Goal: Information Seeking & Learning: Learn about a topic

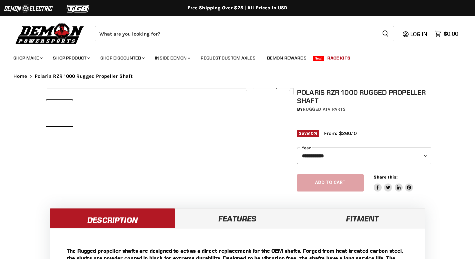
select select "******"
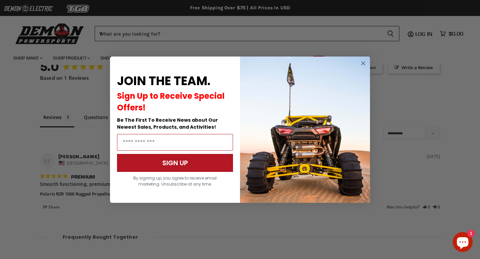
scroll to position [519, 0]
